Goal: Purchase product/service

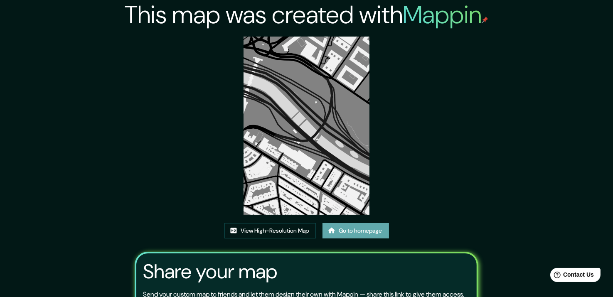
click at [366, 232] on link "Go to homepage" at bounding box center [356, 230] width 67 height 15
click at [116, 79] on div "This map was created with Mappin View High-Resolution Map Go to homepage Share …" at bounding box center [306, 188] width 613 height 376
drag, startPoint x: 153, startPoint y: 36, endPoint x: 158, endPoint y: 17, distance: 19.3
click at [156, 34] on div "This map was created with Mappin View High-Resolution Map Go to homepage Share …" at bounding box center [307, 188] width 364 height 376
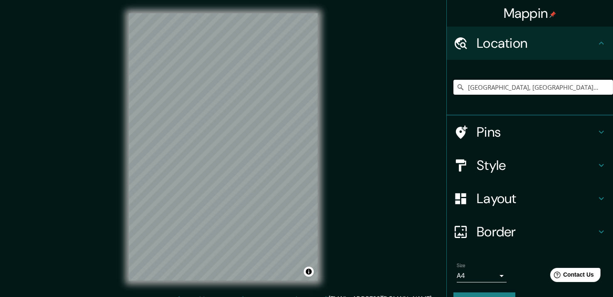
drag, startPoint x: 594, startPoint y: 84, endPoint x: 327, endPoint y: 106, distance: 267.5
click at [328, 104] on div "Mappin Location Madrid Río, 28019 Madrid, Madrid, España Pins Style Layout Bord…" at bounding box center [306, 154] width 613 height 308
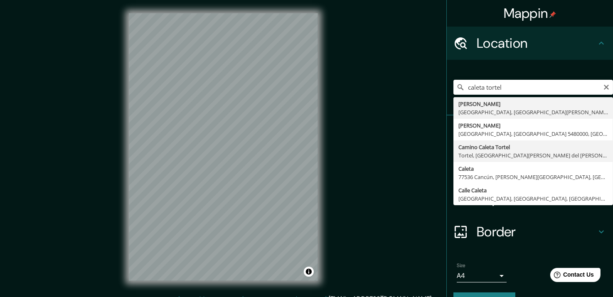
type input "Camino Caleta Tortel, Tortel, Región de Aysén del General Carlos Ibáñez del Cam…"
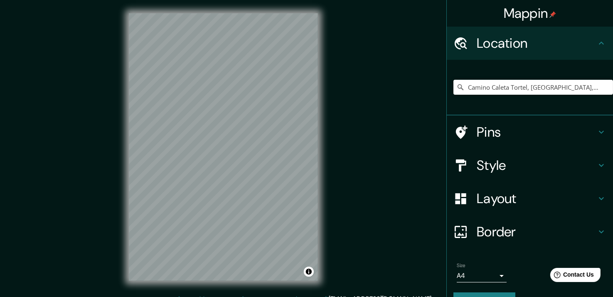
click at [320, 146] on div "© Mapbox © OpenStreetMap Improve this map" at bounding box center [224, 147] width 216 height 294
click at [494, 201] on h4 "Layout" at bounding box center [537, 198] width 120 height 17
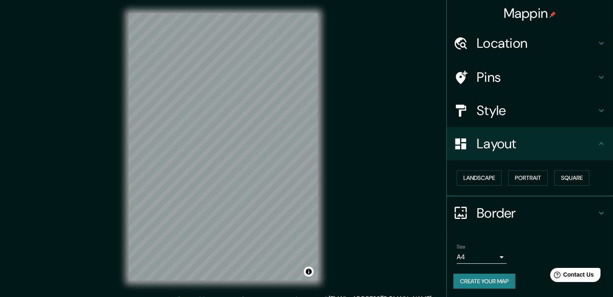
click at [487, 114] on h4 "Style" at bounding box center [537, 110] width 120 height 17
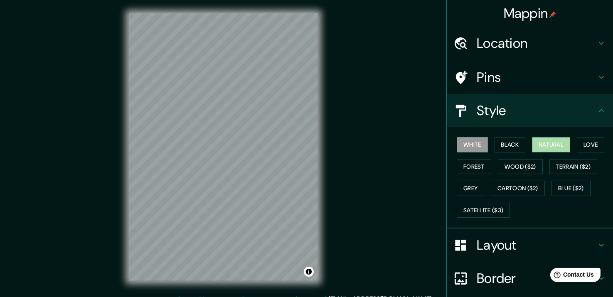
click at [532, 142] on button "Natural" at bounding box center [551, 144] width 38 height 15
click at [465, 187] on button "Grey" at bounding box center [470, 188] width 27 height 15
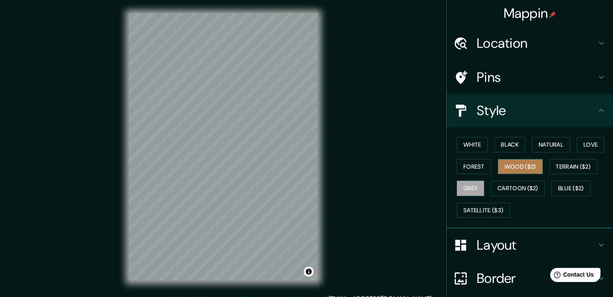
click at [514, 168] on button "Wood ($2)" at bounding box center [520, 166] width 45 height 15
click at [477, 169] on button "Forest" at bounding box center [474, 166] width 35 height 15
click at [511, 169] on button "Wood ($2)" at bounding box center [520, 166] width 45 height 15
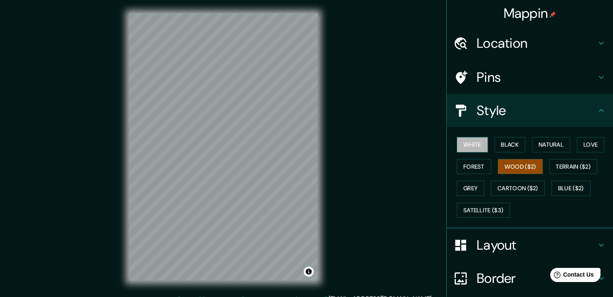
click at [477, 146] on button "White" at bounding box center [472, 144] width 31 height 15
click at [507, 143] on button "Black" at bounding box center [510, 144] width 31 height 15
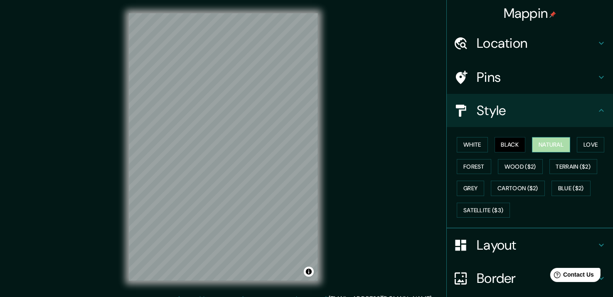
click at [542, 145] on button "Natural" at bounding box center [551, 144] width 38 height 15
click at [587, 139] on button "Love" at bounding box center [590, 144] width 27 height 15
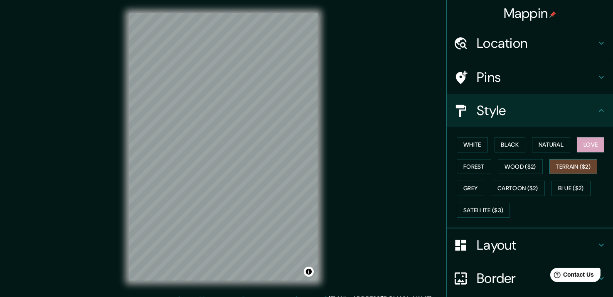
click at [565, 166] on button "Terrain ($2)" at bounding box center [574, 166] width 48 height 15
click at [486, 168] on div "White Black Natural Love Forest Wood ($2) Terrain ($2) Grey Cartoon ($2) Blue (…" at bounding box center [534, 177] width 160 height 87
click at [499, 166] on button "Wood ($2)" at bounding box center [520, 166] width 45 height 15
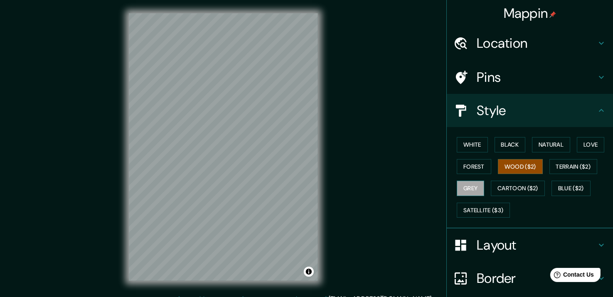
click at [471, 188] on button "Grey" at bounding box center [470, 188] width 27 height 15
click at [506, 188] on button "Cartoon ($2)" at bounding box center [518, 188] width 54 height 15
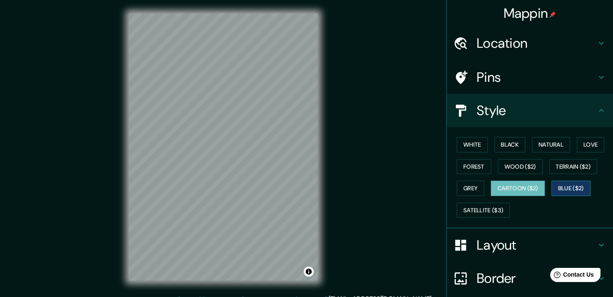
click at [561, 188] on button "Blue ($2)" at bounding box center [571, 188] width 39 height 15
drag, startPoint x: 467, startPoint y: 171, endPoint x: 519, endPoint y: 198, distance: 58.4
click at [517, 197] on div "White Black Natural Love Forest Wood ($2) Terrain ($2) Grey Cartoon ($2) Blue (…" at bounding box center [534, 177] width 160 height 87
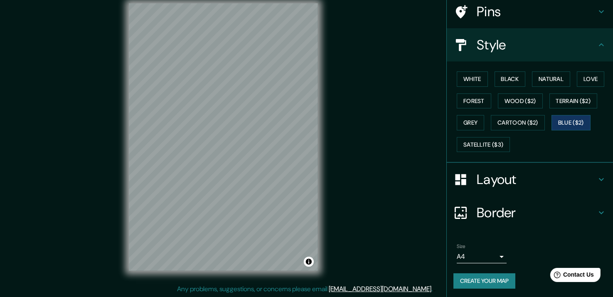
scroll to position [10, 0]
click at [475, 279] on button "Create your map" at bounding box center [485, 281] width 62 height 15
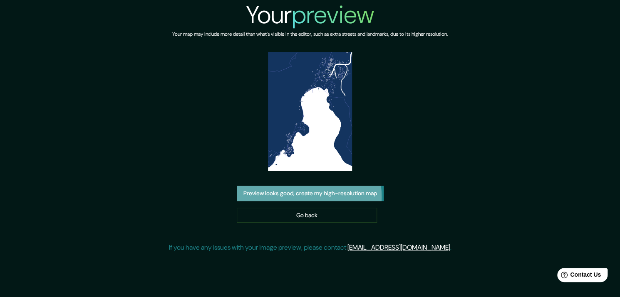
click at [295, 197] on button "Preview looks good, create my high-resolution map" at bounding box center [310, 193] width 147 height 15
